Goal: Navigation & Orientation: Find specific page/section

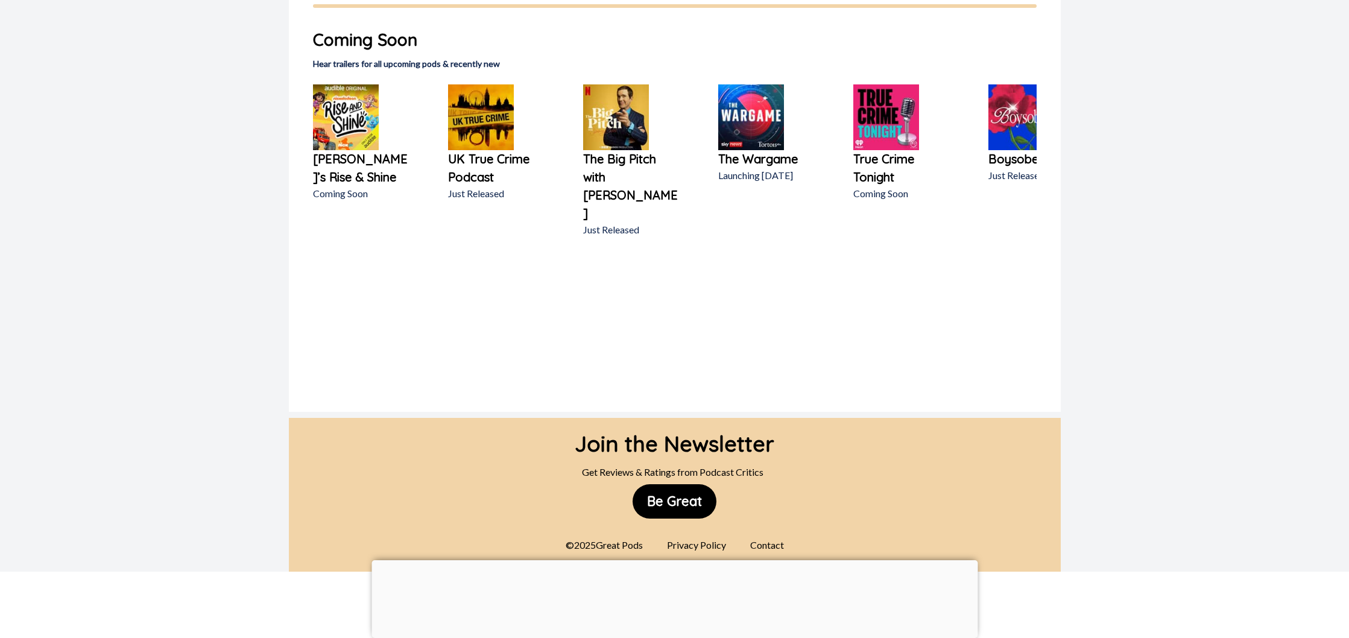
scroll to position [767, 0]
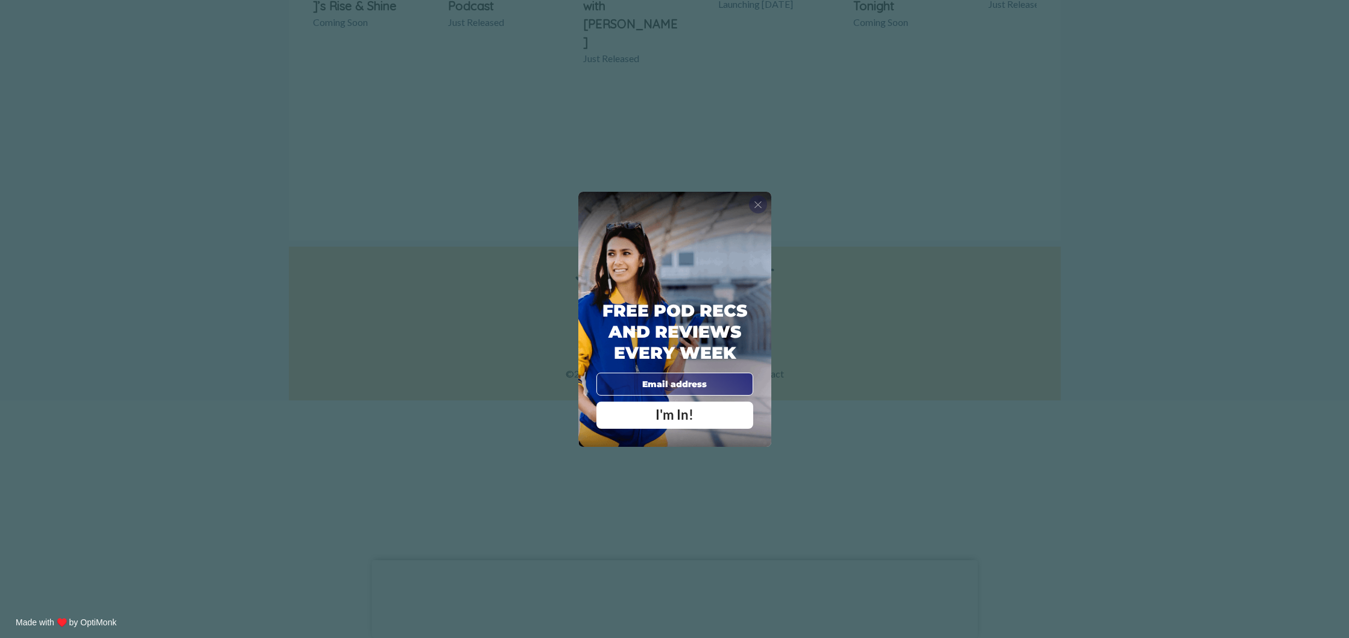
click at [761, 206] on span "X" at bounding box center [758, 204] width 8 height 12
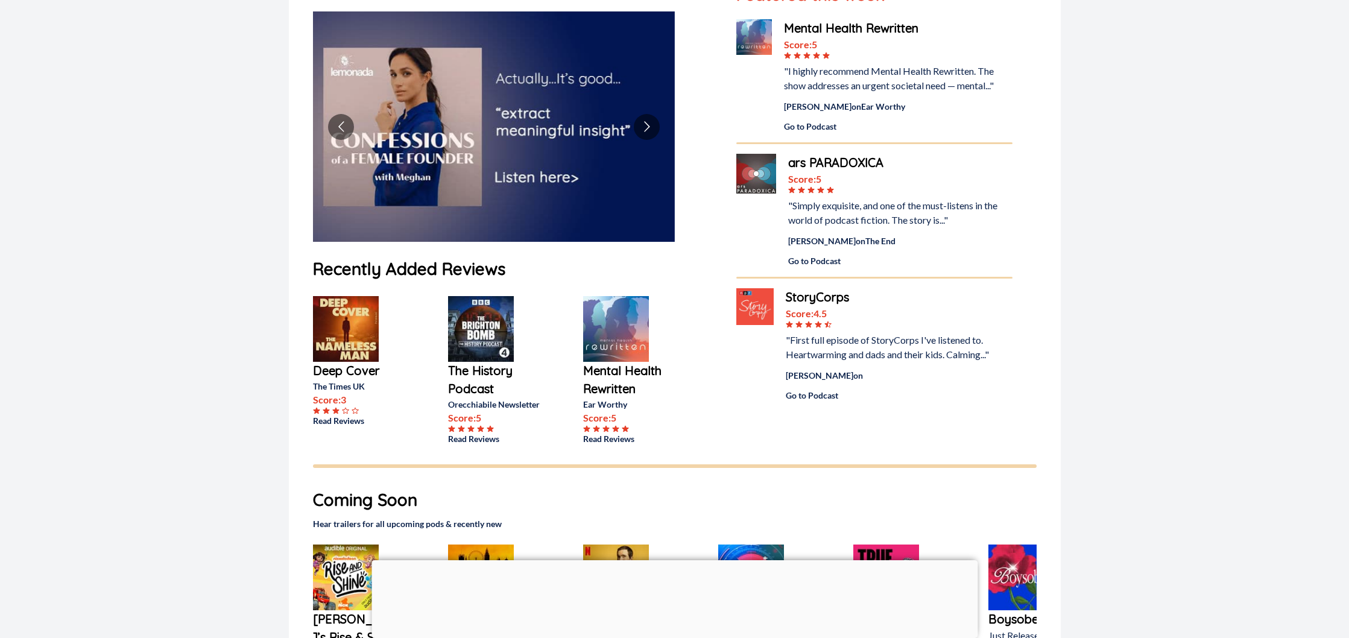
scroll to position [0, 0]
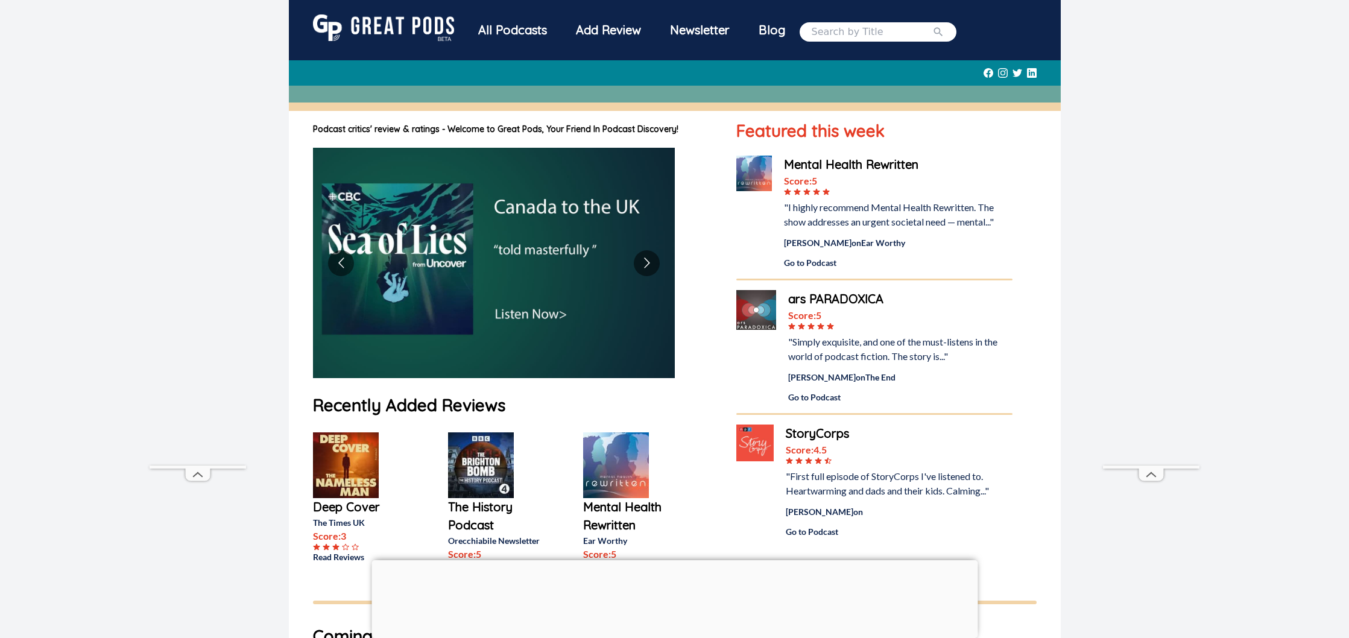
click at [777, 30] on div "Blog" at bounding box center [771, 29] width 55 height 31
